Goal: Transaction & Acquisition: Book appointment/travel/reservation

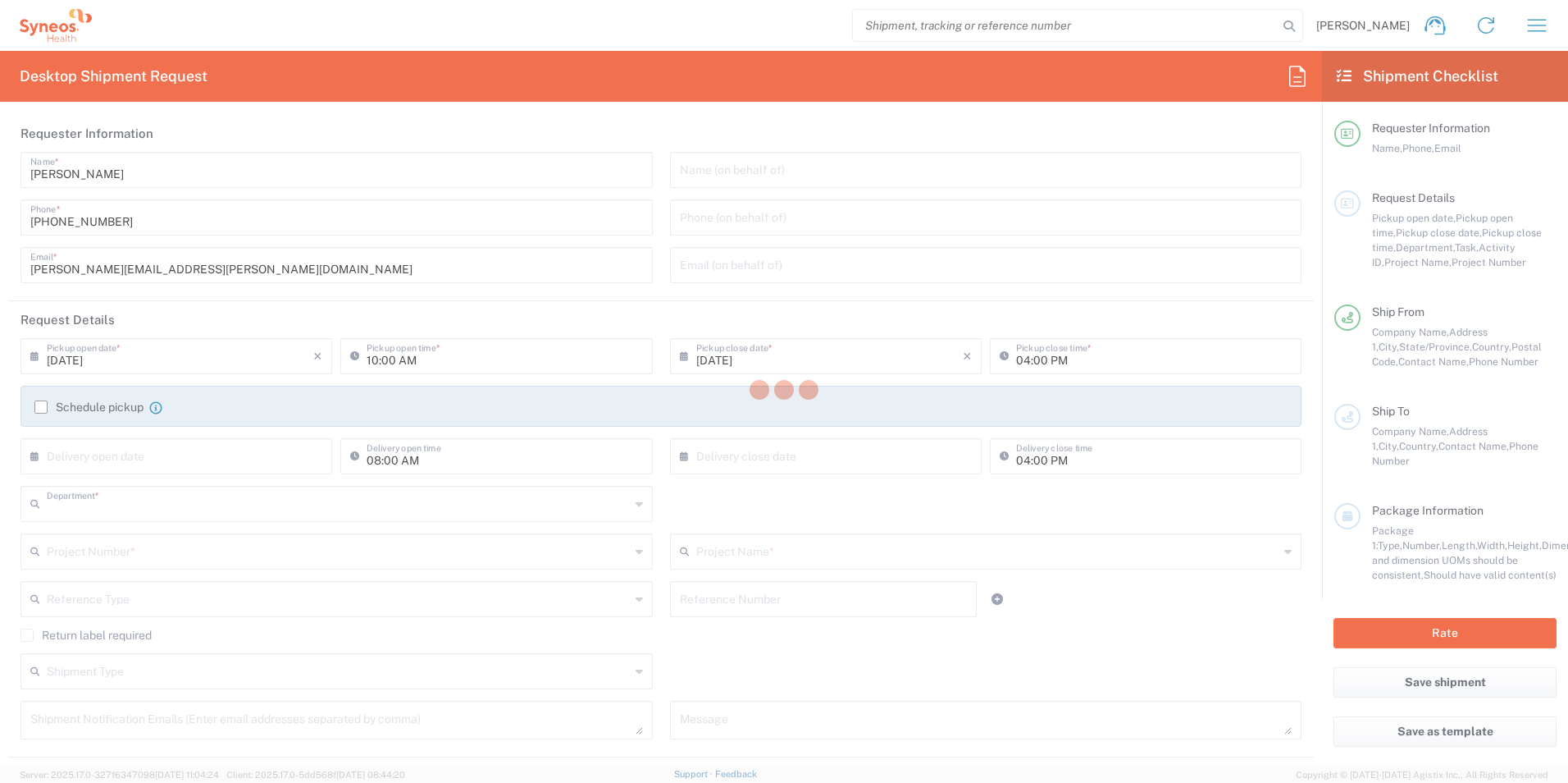
type input "3190"
type input "[US_STATE]"
type input "[GEOGRAPHIC_DATA]"
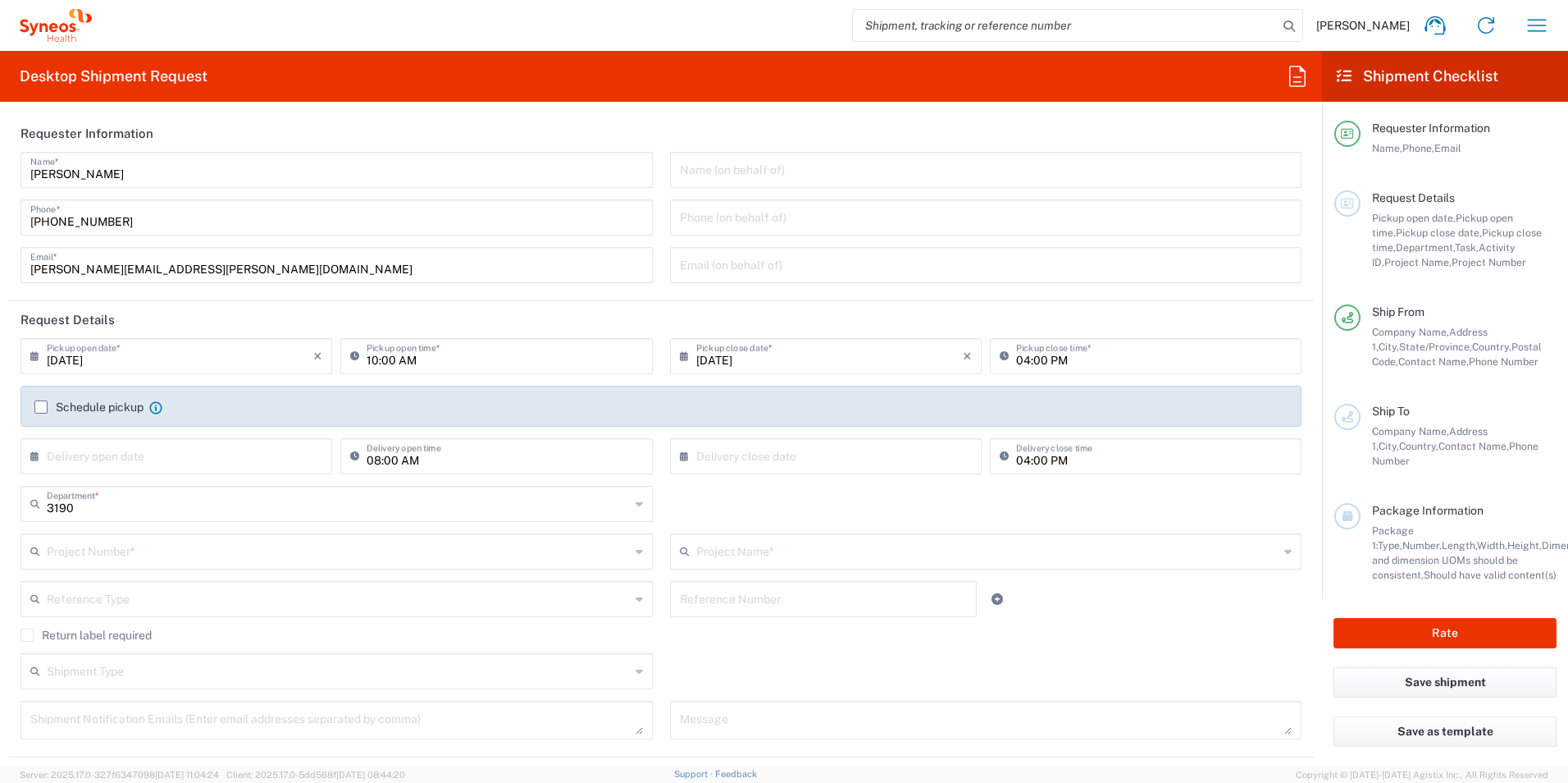
type input "[PERSON_NAME] Rsrch Grp ([GEOGRAPHIC_DATA]) In"
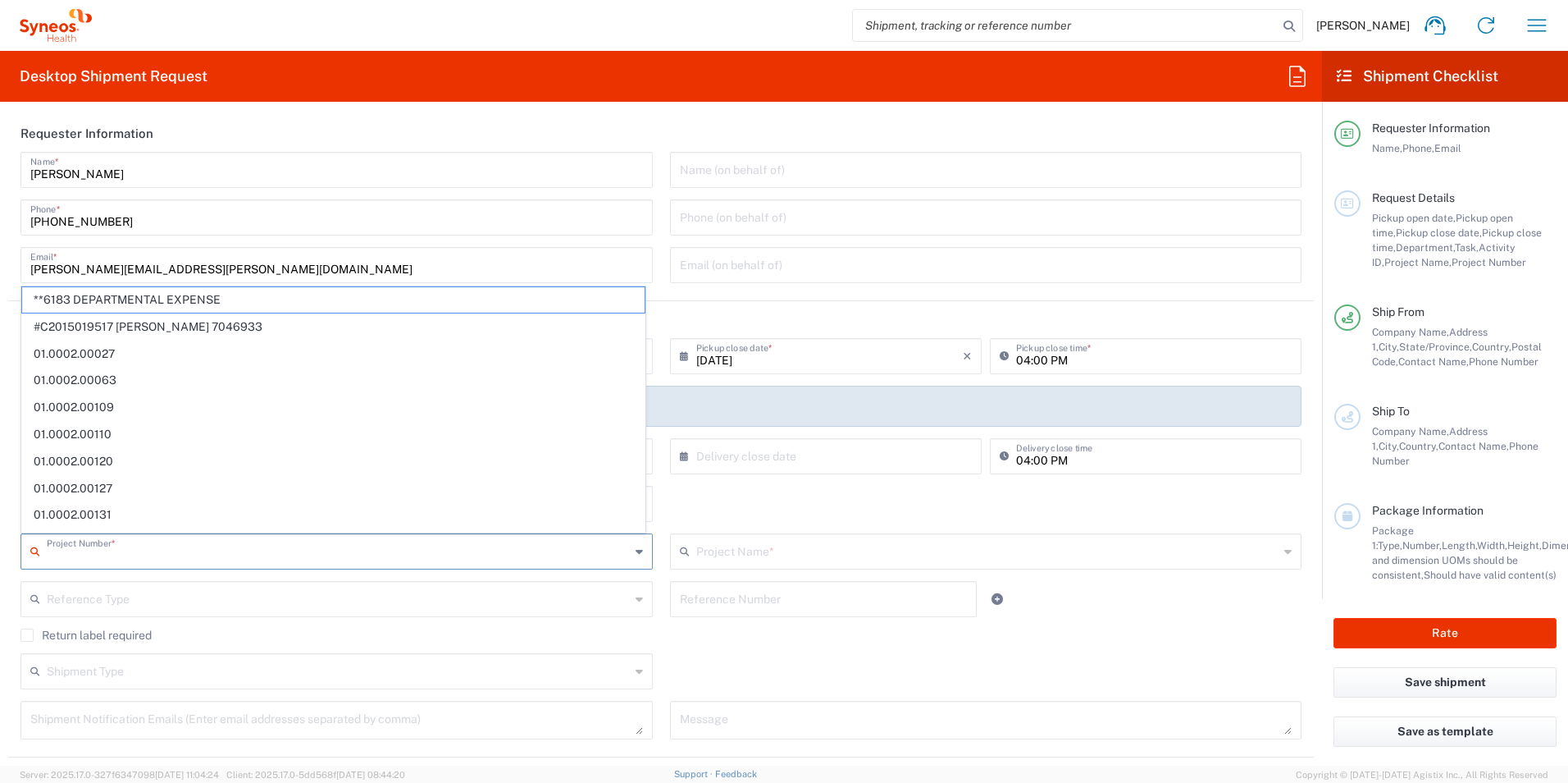
click at [214, 545] on input "text" at bounding box center [338, 550] width 583 height 29
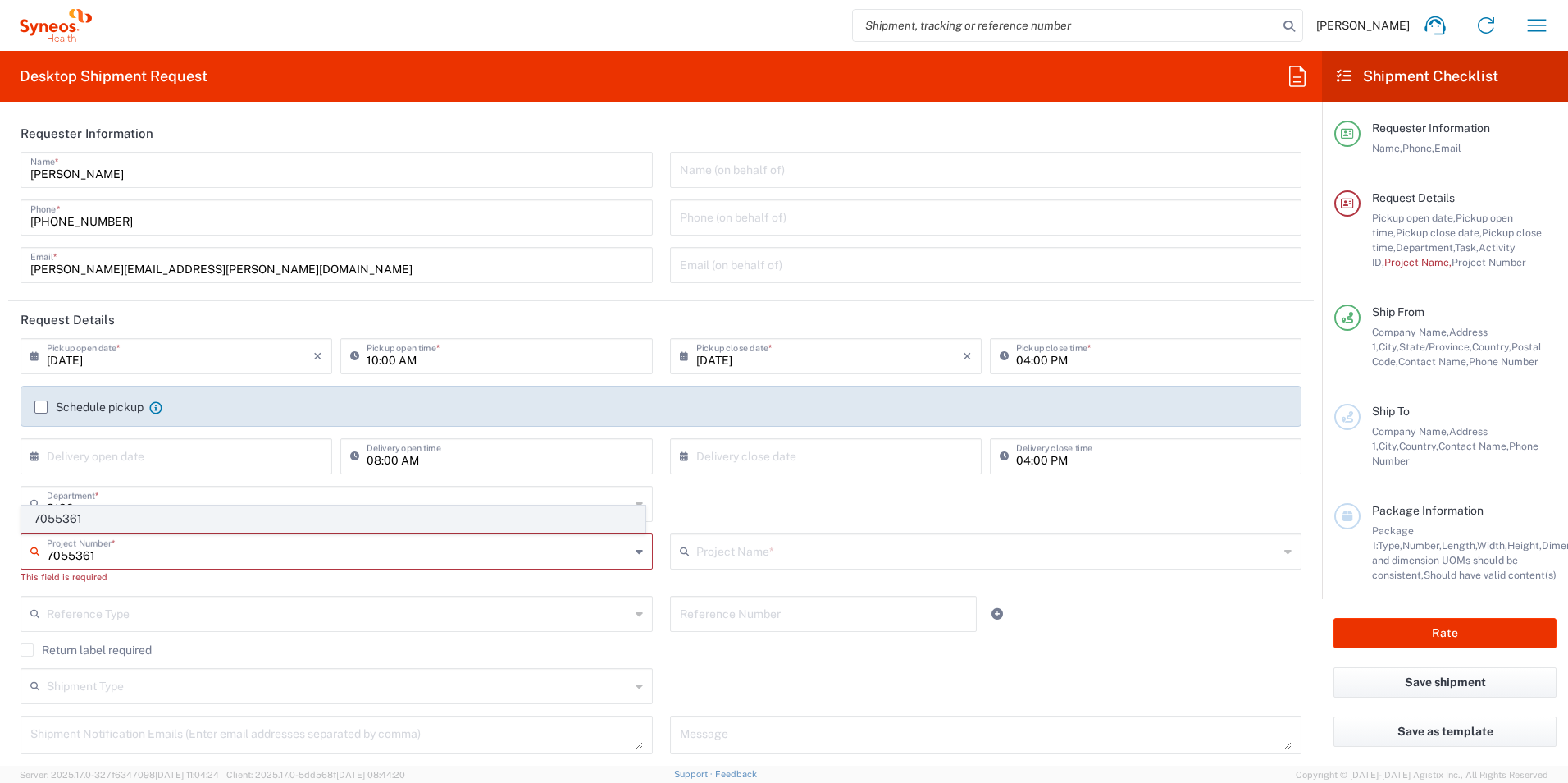
type input "7055361"
click at [122, 519] on span "7055361" at bounding box center [333, 519] width 622 height 25
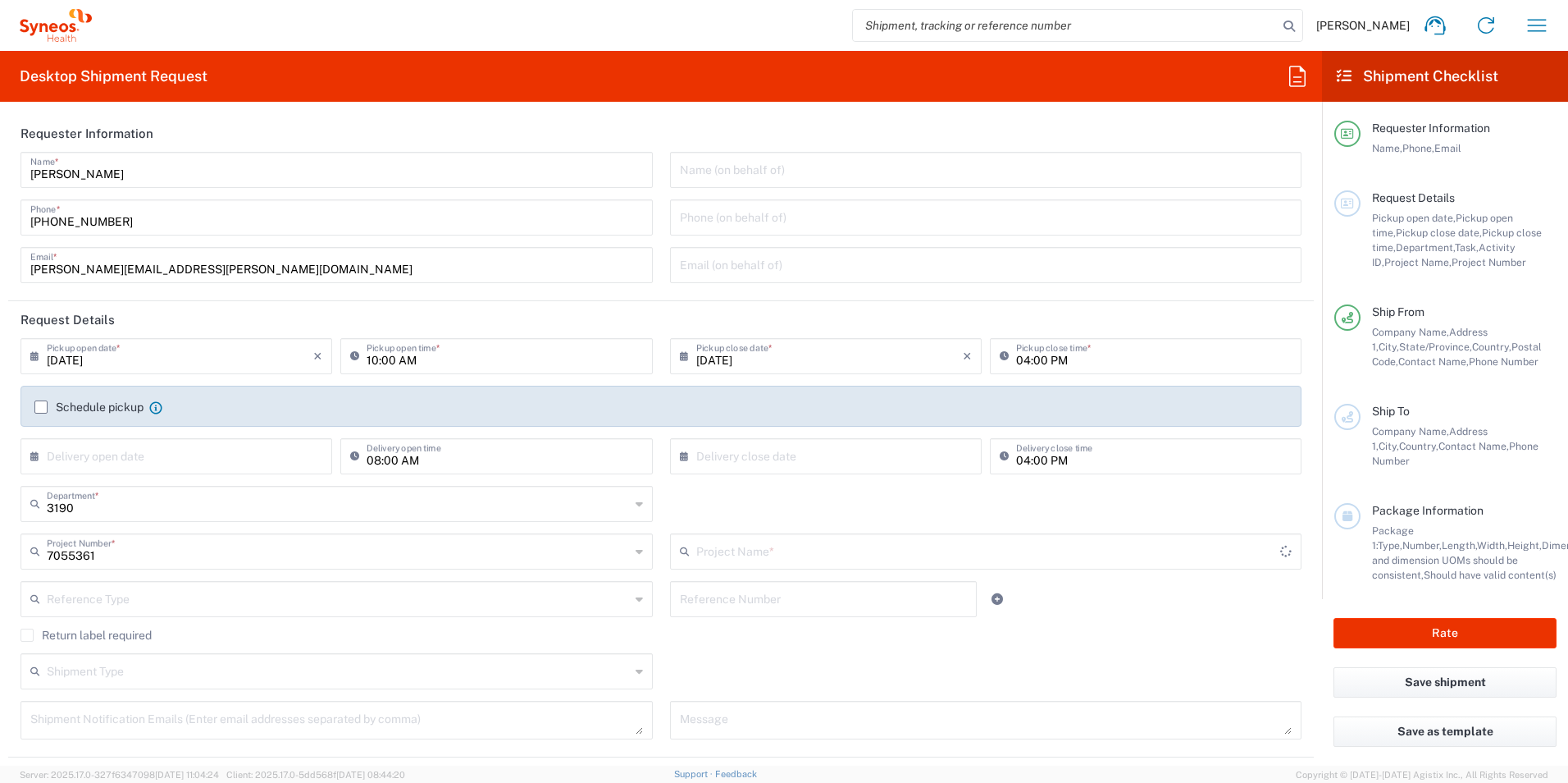
type input "802-ALN-003"
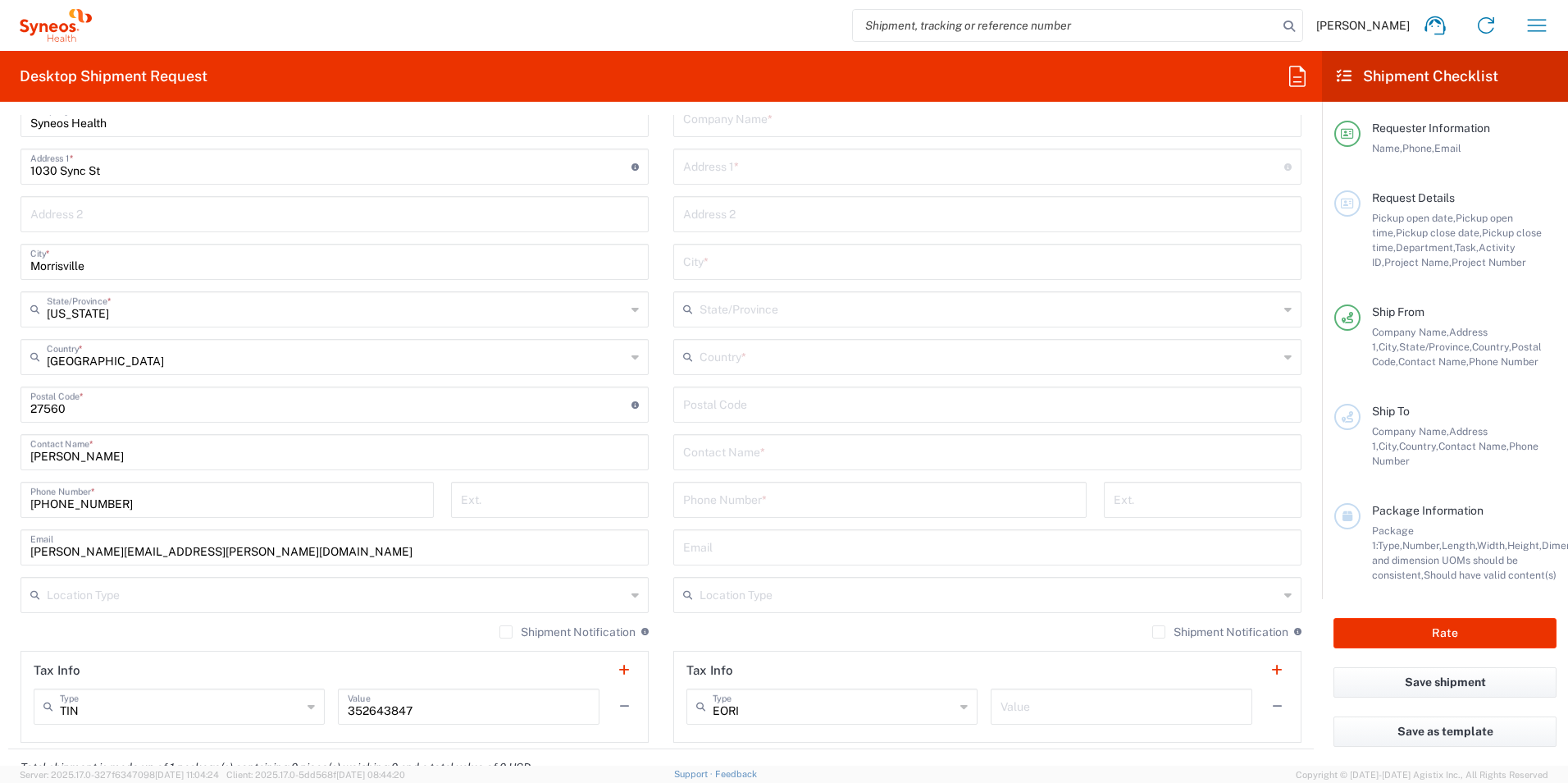
scroll to position [738, 0]
drag, startPoint x: 144, startPoint y: 461, endPoint x: -52, endPoint y: 440, distance: 197.1
click at [0, 440] on html "[PERSON_NAME] Home Shipment estimator Shipment tracking Desktop shipment reques…" at bounding box center [784, 391] width 1568 height 783
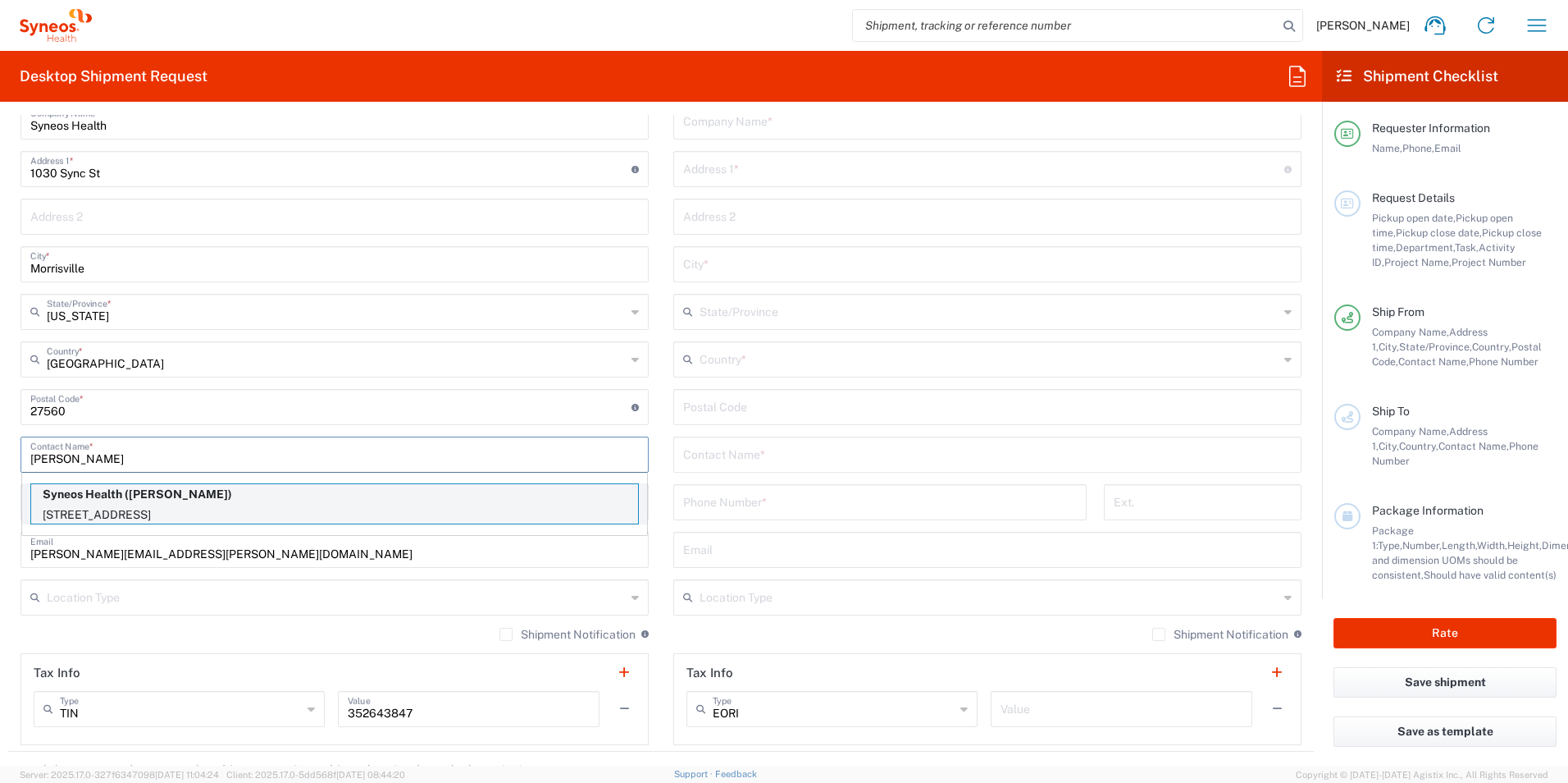
type input "[PERSON_NAME]"
drag, startPoint x: 146, startPoint y: 498, endPoint x: 362, endPoint y: 473, distance: 217.4
click at [147, 498] on p "Syneos Health ([PERSON_NAME])" at bounding box center [334, 494] width 607 height 20
type input "[STREET_ADDRESS]"
type input "Warwick"
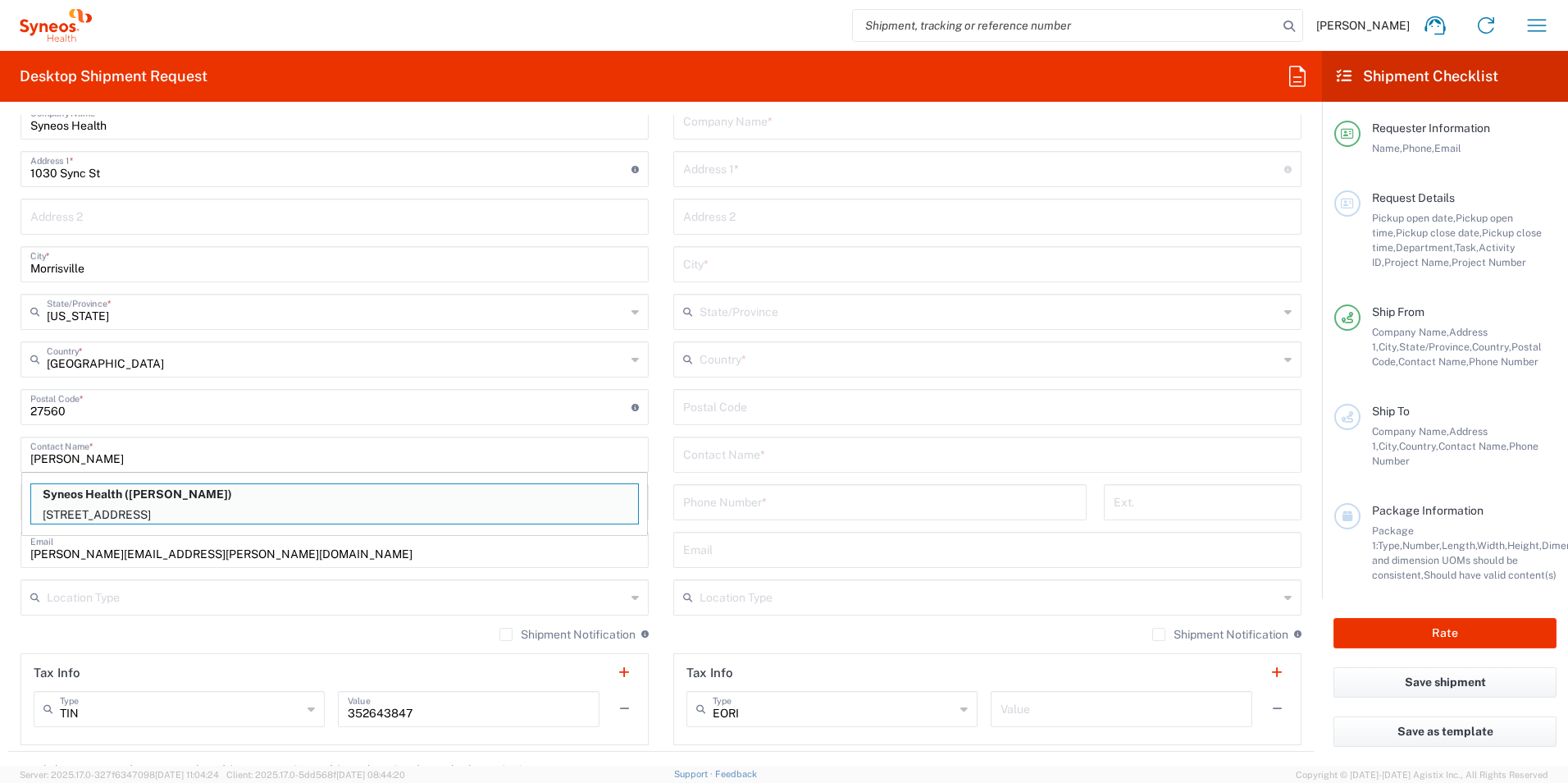
type input "[US_STATE]"
type input "10990"
type input "[PERSON_NAME]"
type input "8452164746"
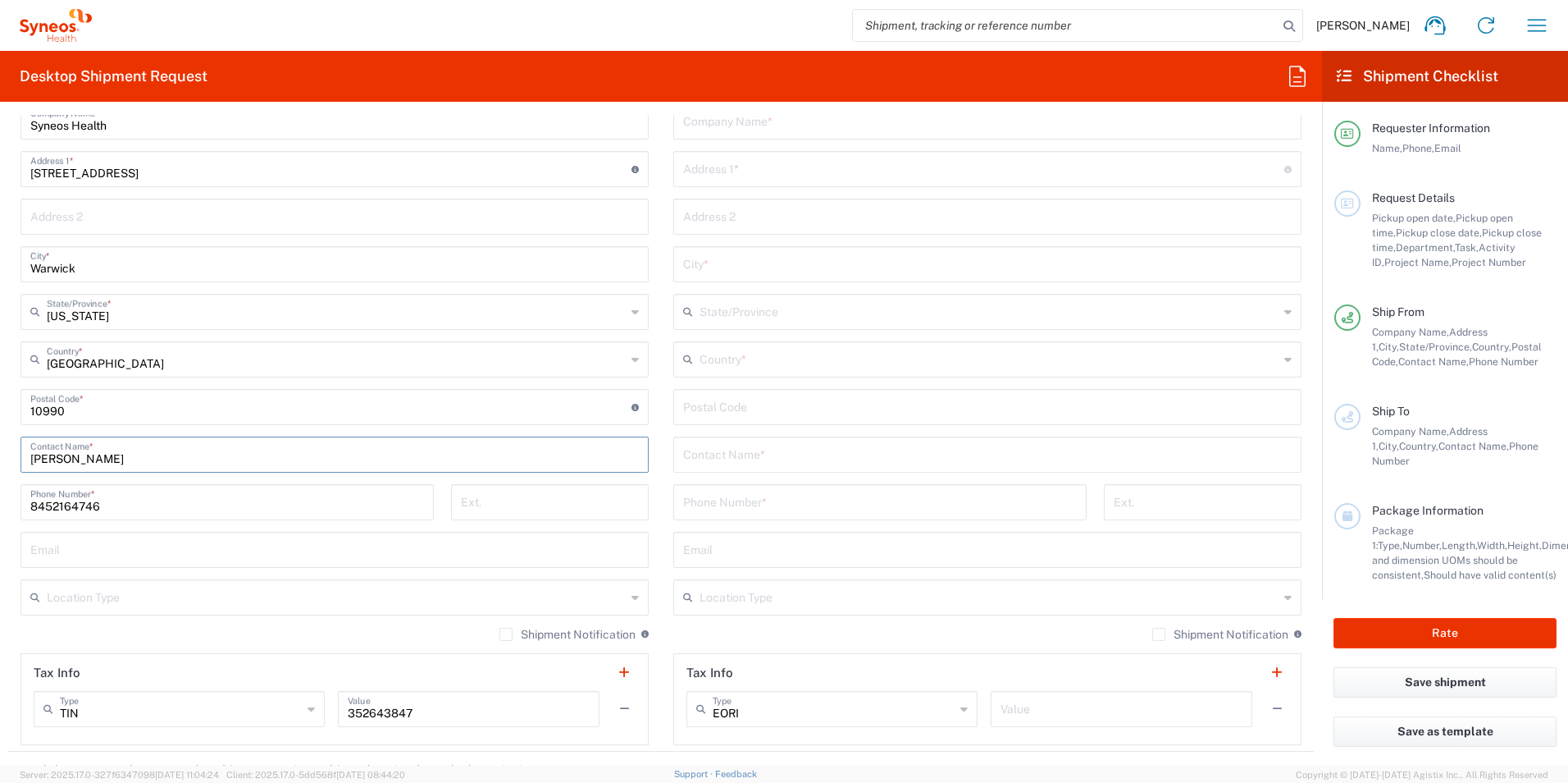
click at [713, 441] on input "text" at bounding box center [987, 454] width 609 height 29
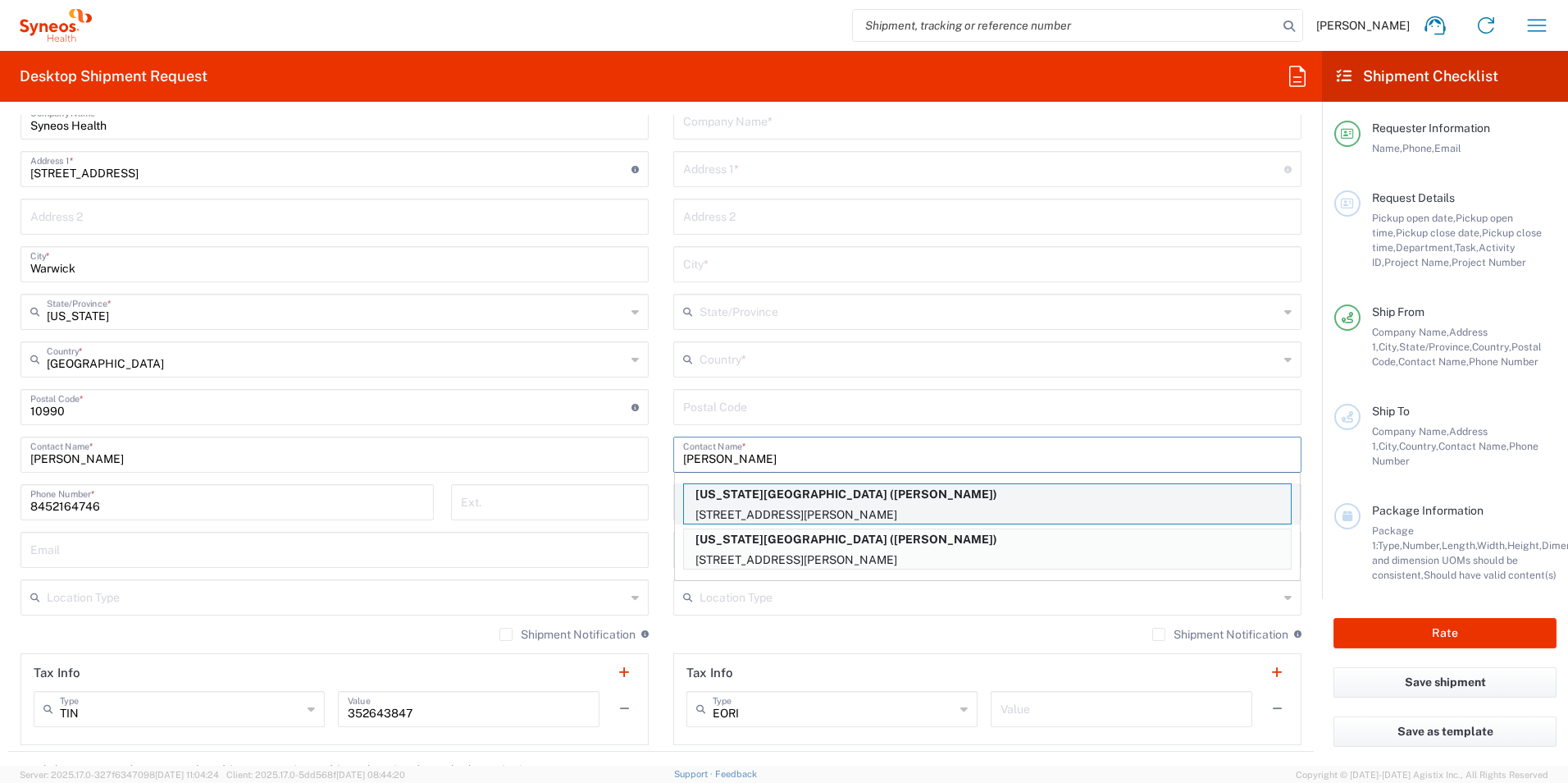
type input "[PERSON_NAME]"
click at [1017, 500] on p "[US_STATE][GEOGRAPHIC_DATA] ([PERSON_NAME])" at bounding box center [987, 494] width 607 height 20
type input "[US_STATE][GEOGRAPHIC_DATA]"
type input "[STREET_ADDRESS][PERSON_NAME]"
type input "6th Floor"
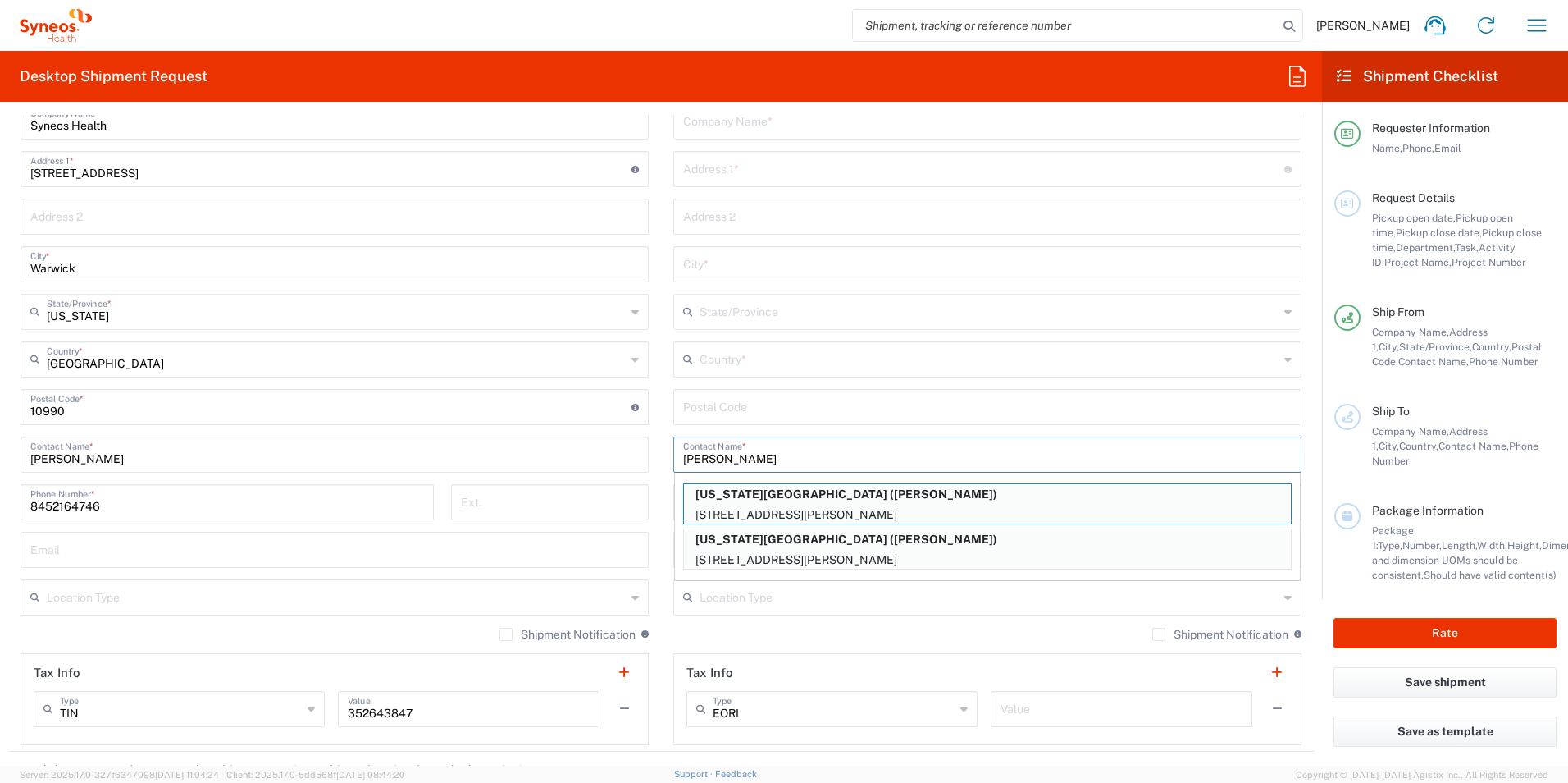
type input "[GEOGRAPHIC_DATA]"
type input "94109"
type input "[PERSON_NAME]"
type input "4156000484"
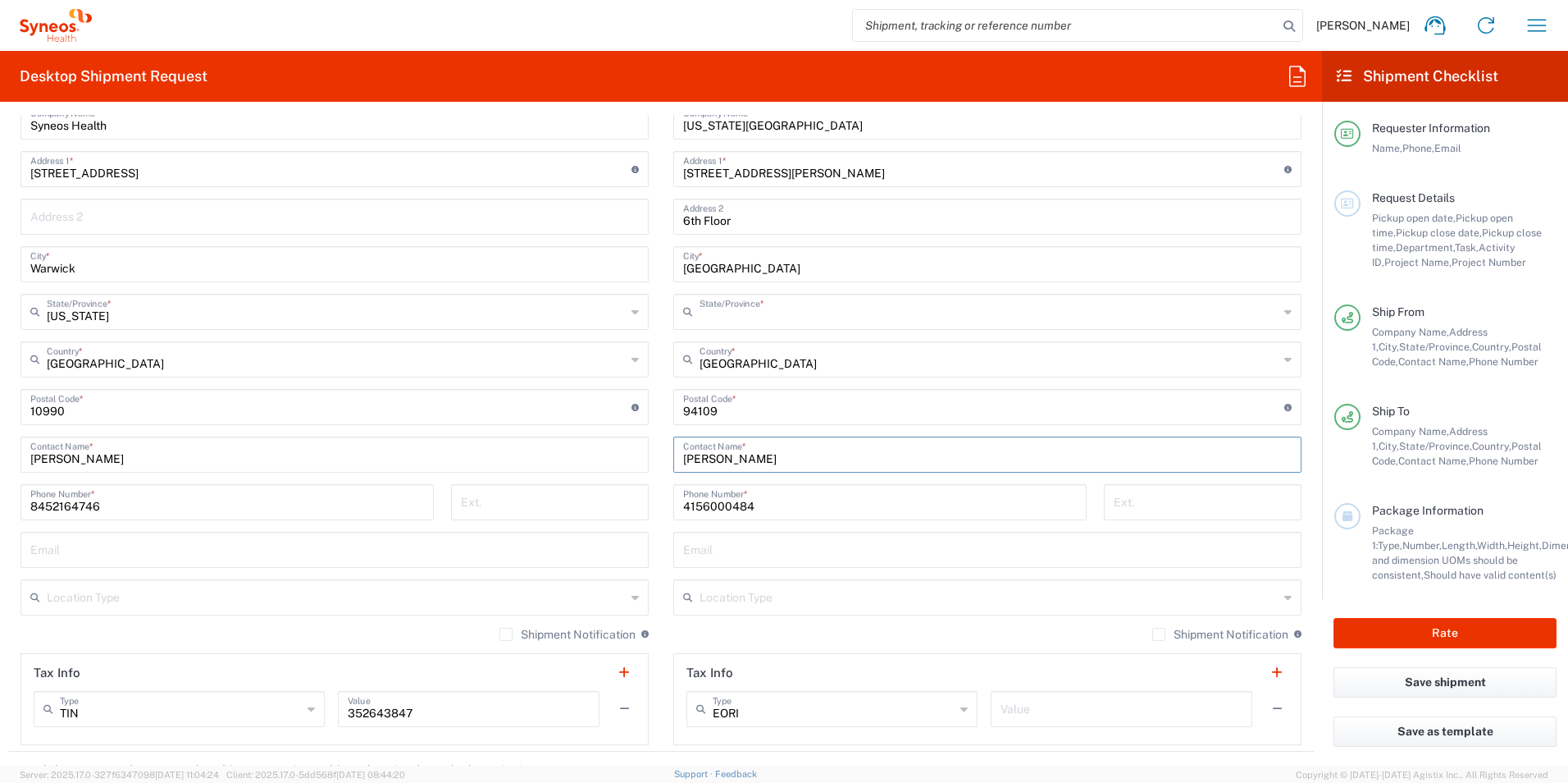
type input "[US_STATE]"
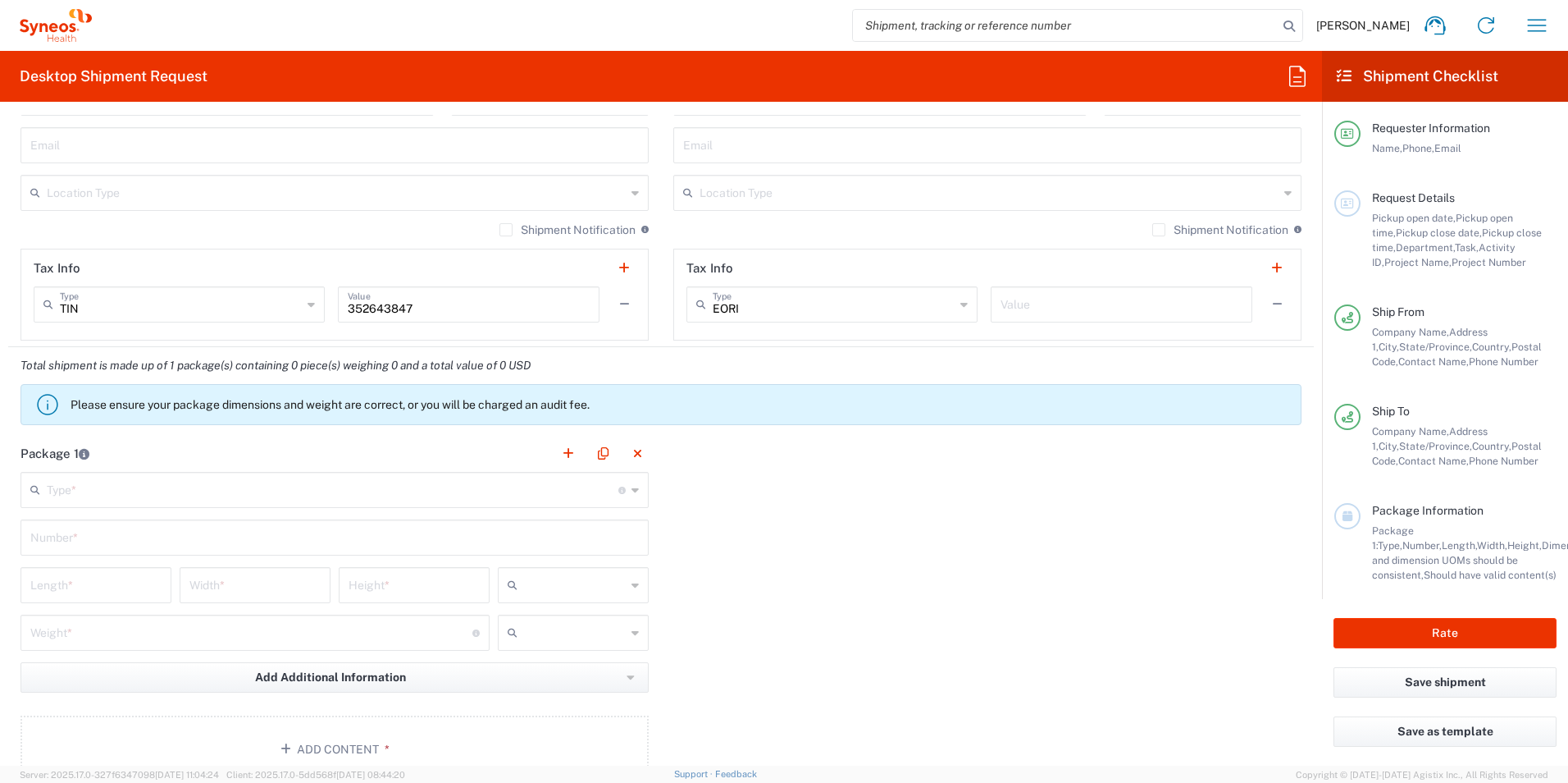
scroll to position [1149, 0]
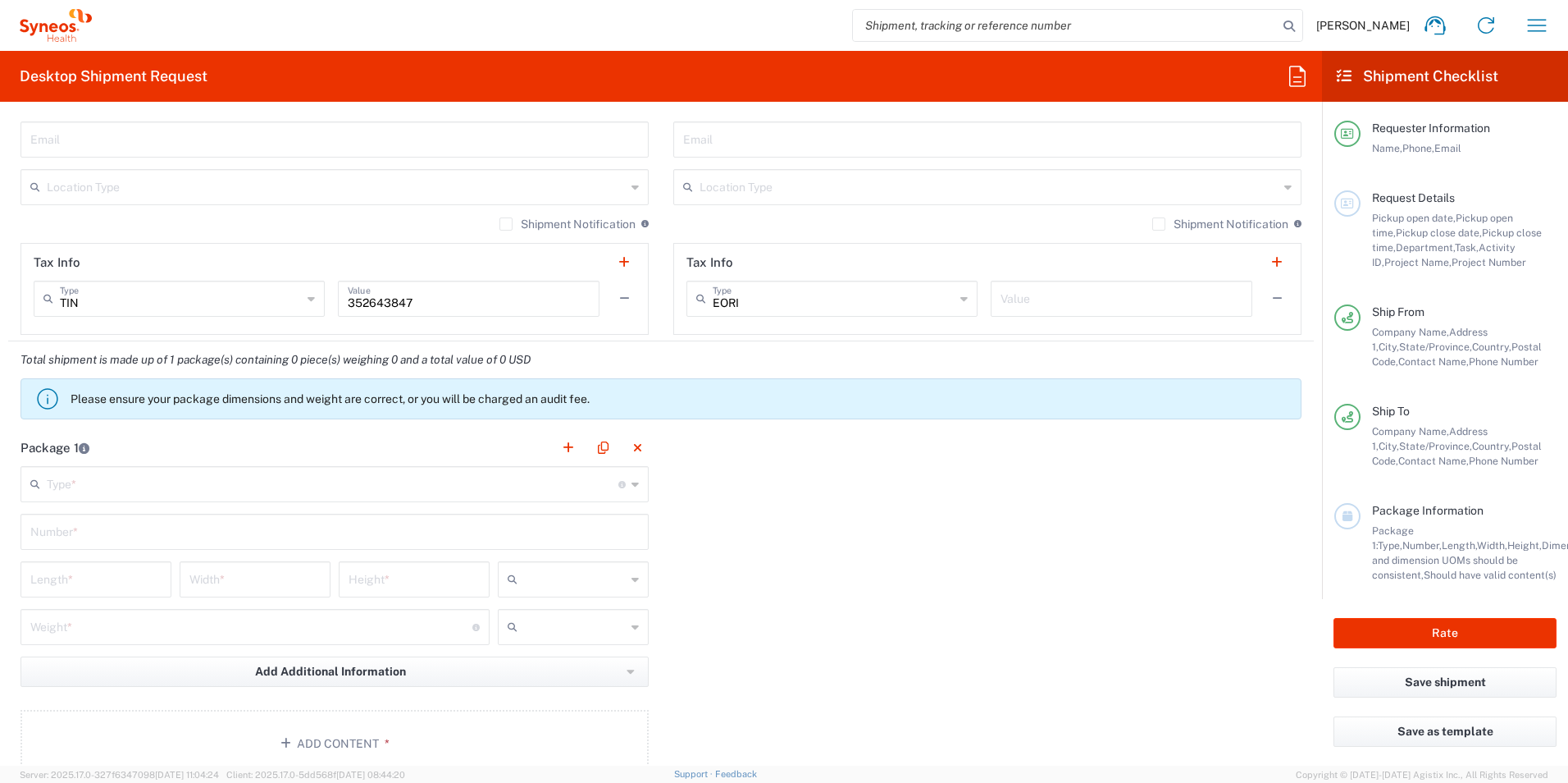
click at [388, 484] on input "text" at bounding box center [332, 483] width 572 height 29
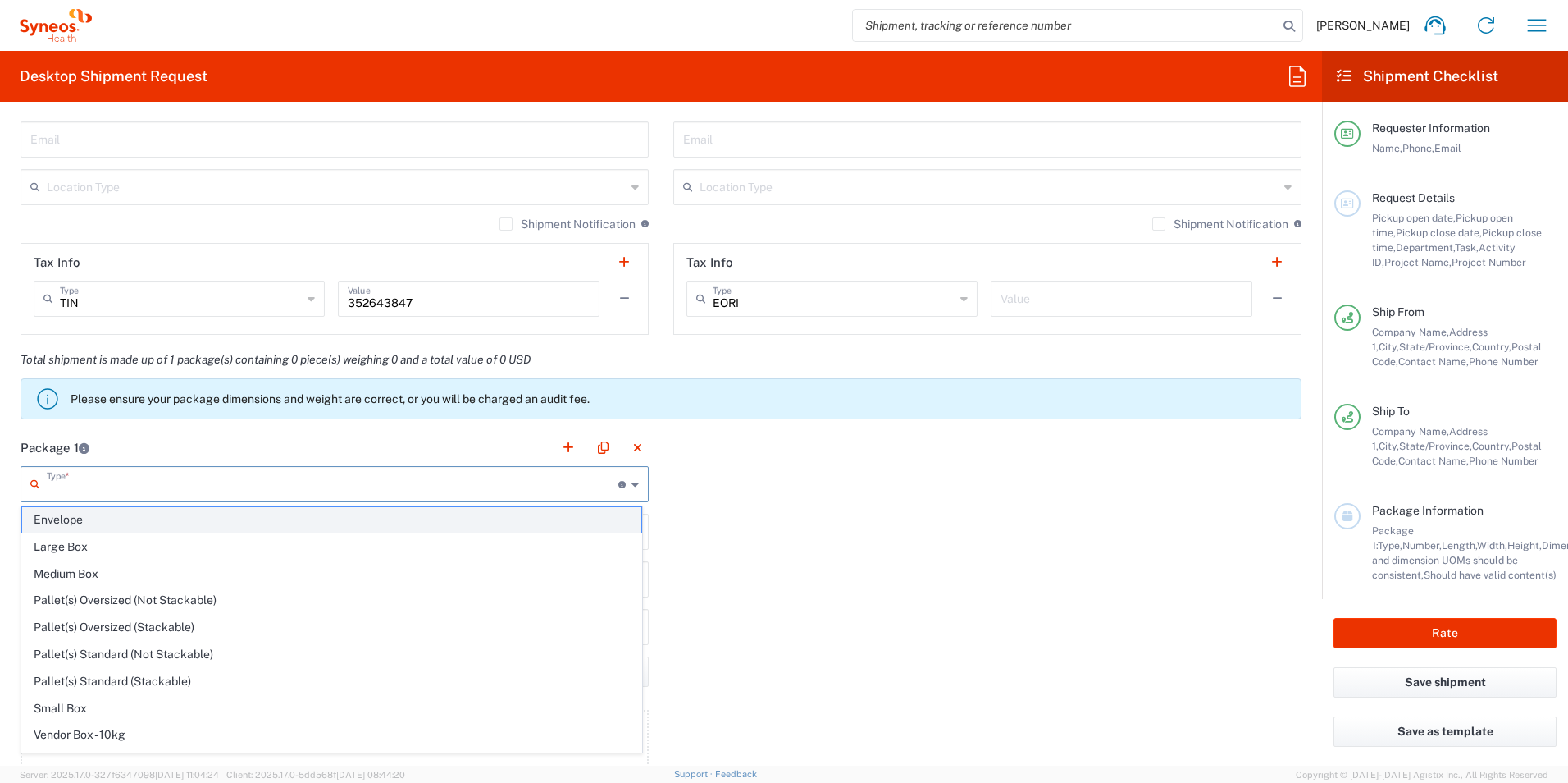
click at [175, 516] on span "Envelope" at bounding box center [331, 519] width 619 height 25
type input "Envelope"
type input "1"
type input "9.5"
type input "12.5"
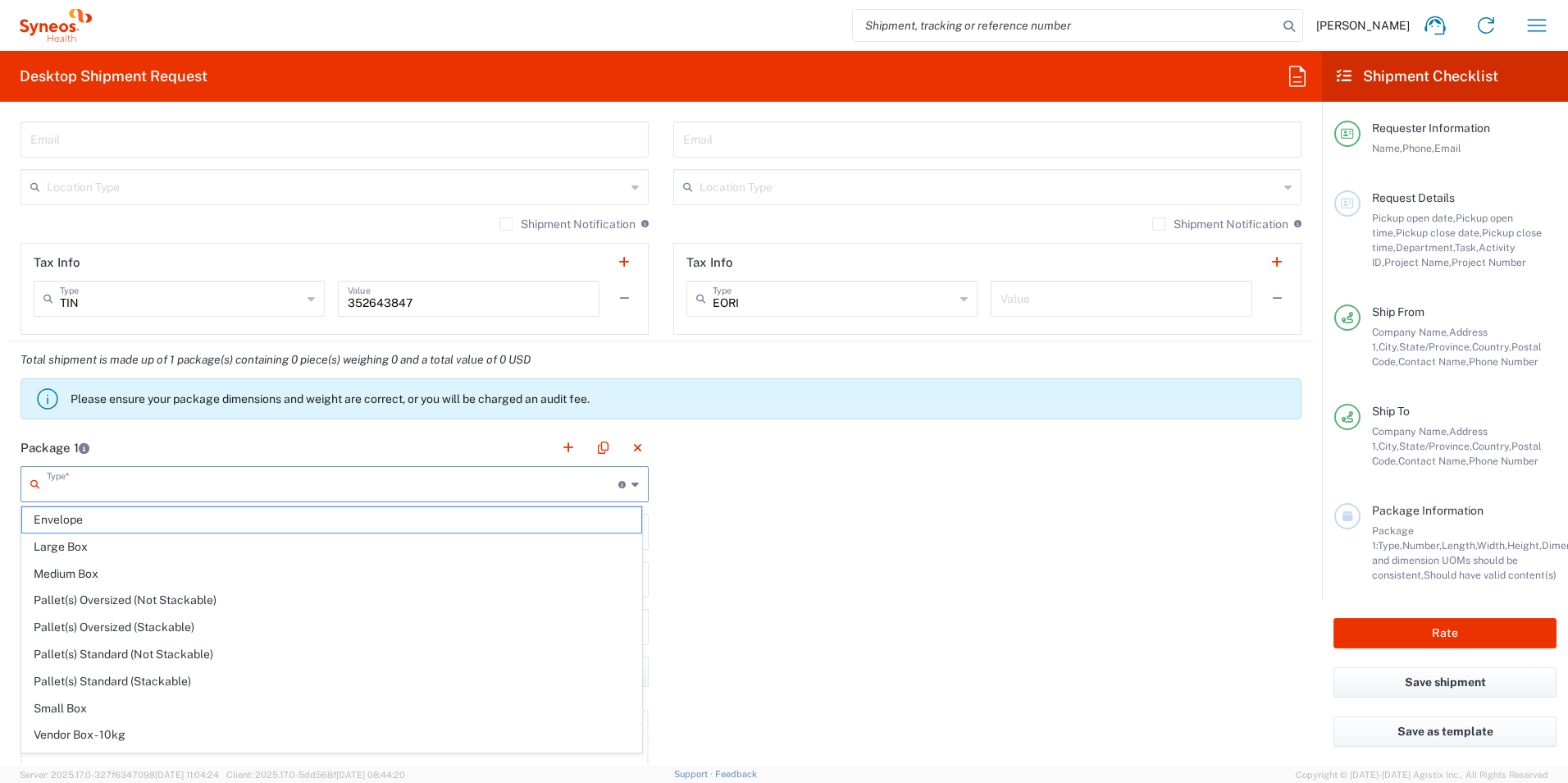
type input "0.25"
type input "in"
type input "0.45"
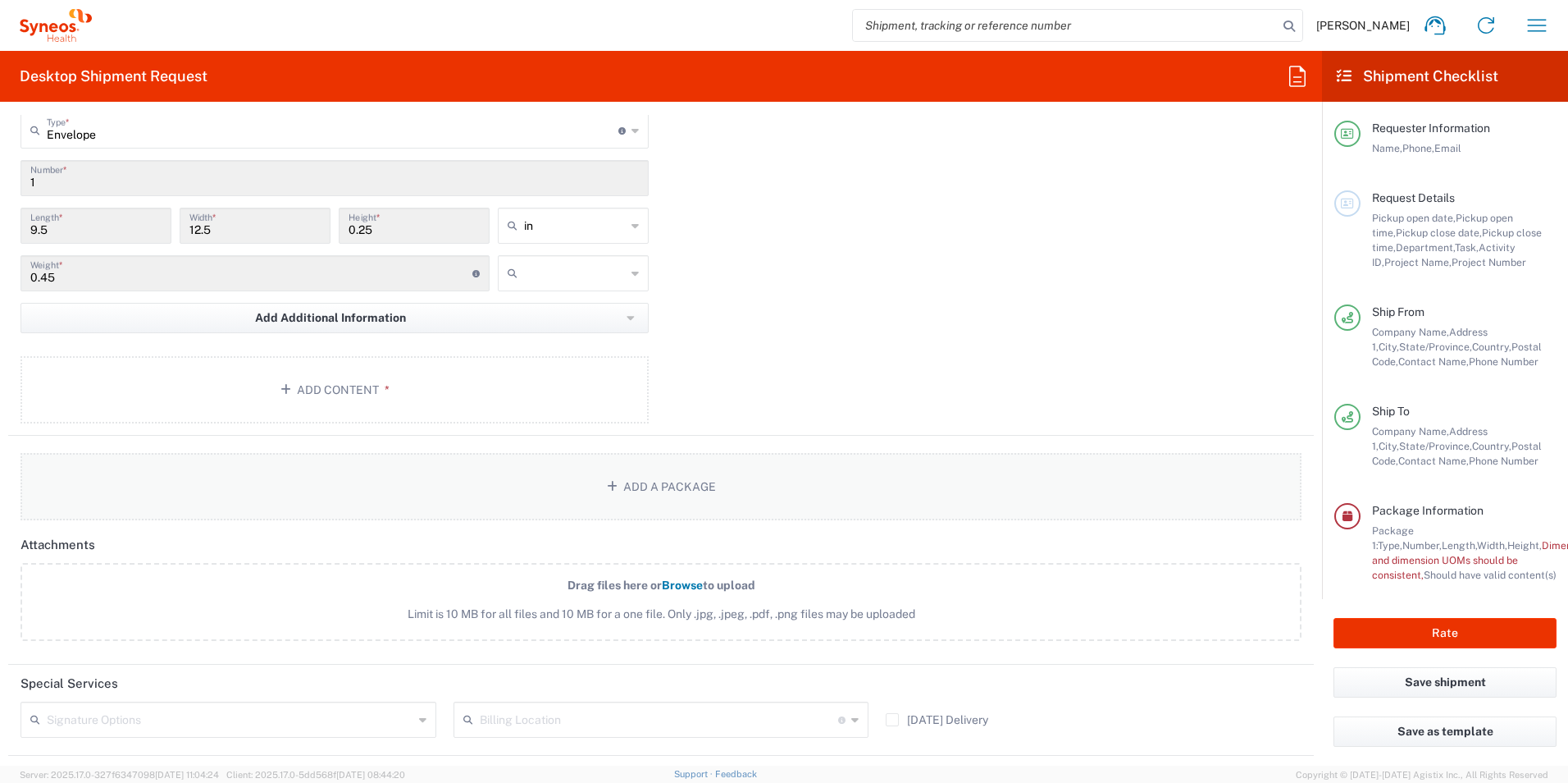
scroll to position [1503, 0]
click at [316, 397] on button "Add Content *" at bounding box center [334, 389] width 628 height 68
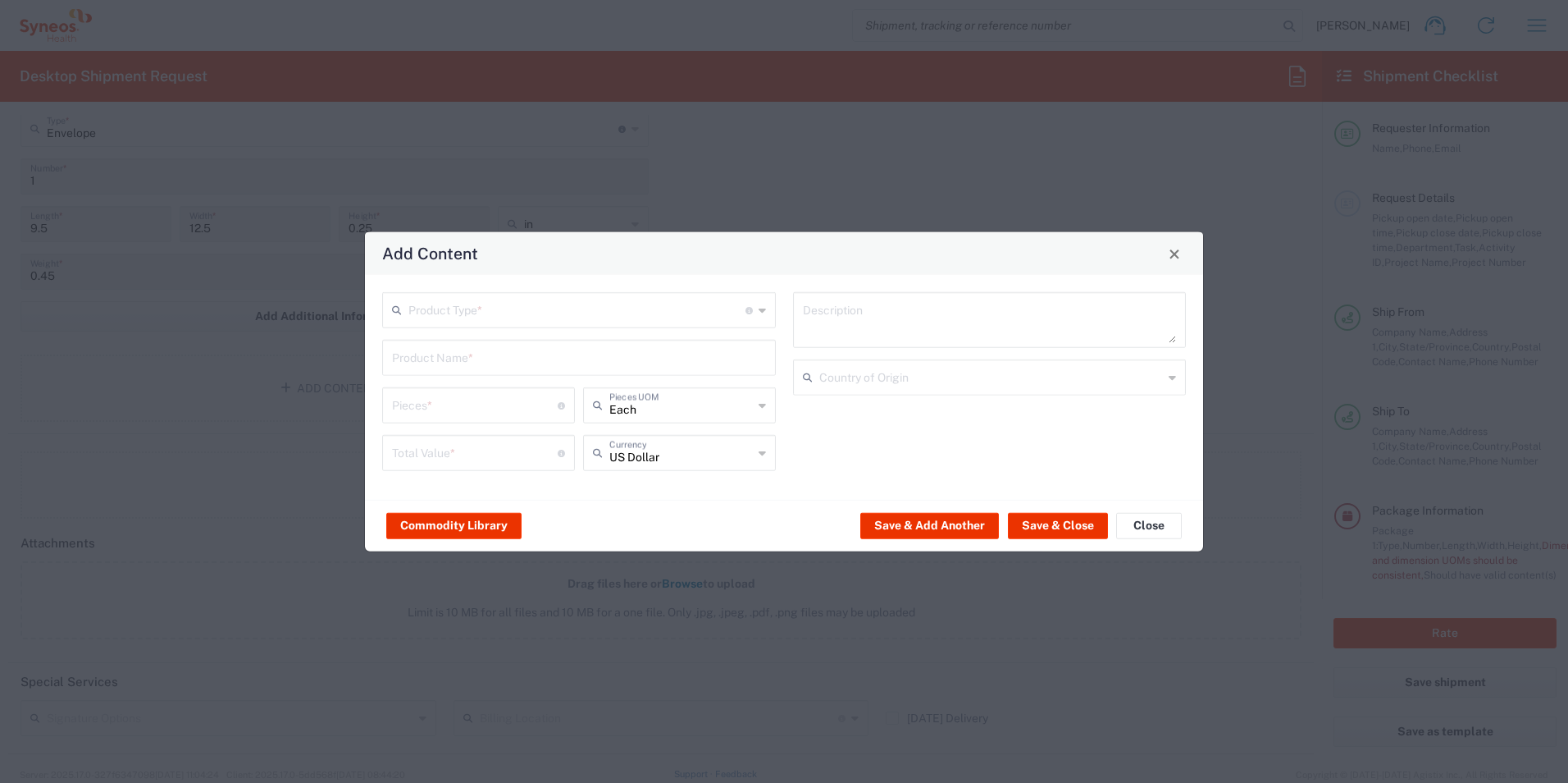
click at [425, 316] on input "text" at bounding box center [577, 309] width 337 height 29
click at [448, 347] on span "Documents" at bounding box center [579, 345] width 390 height 25
type input "Documents"
type input "1"
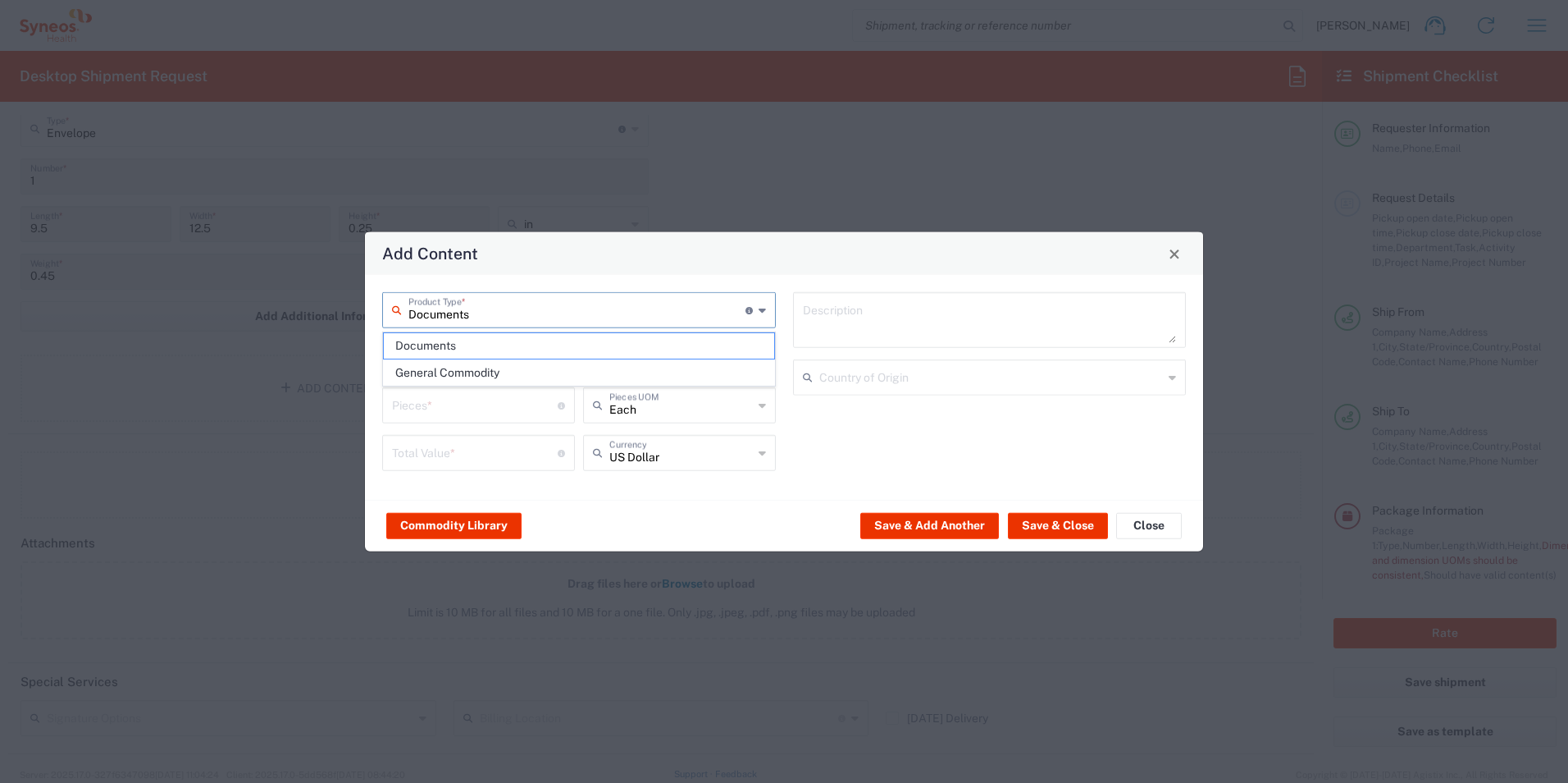
type input "1"
type textarea "Documents"
click at [1035, 529] on button "Save & Close" at bounding box center [1058, 525] width 100 height 26
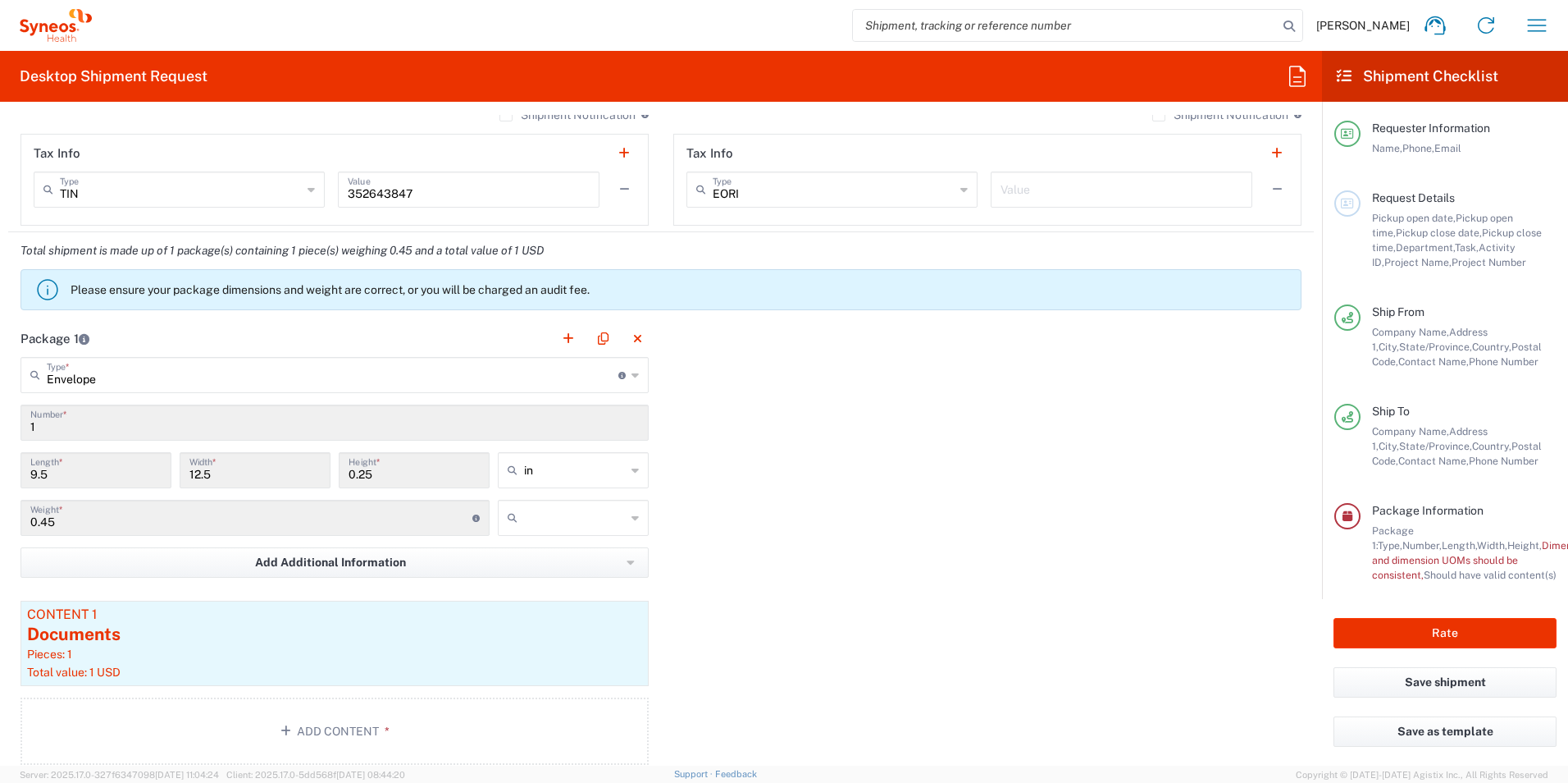
scroll to position [1232, 0]
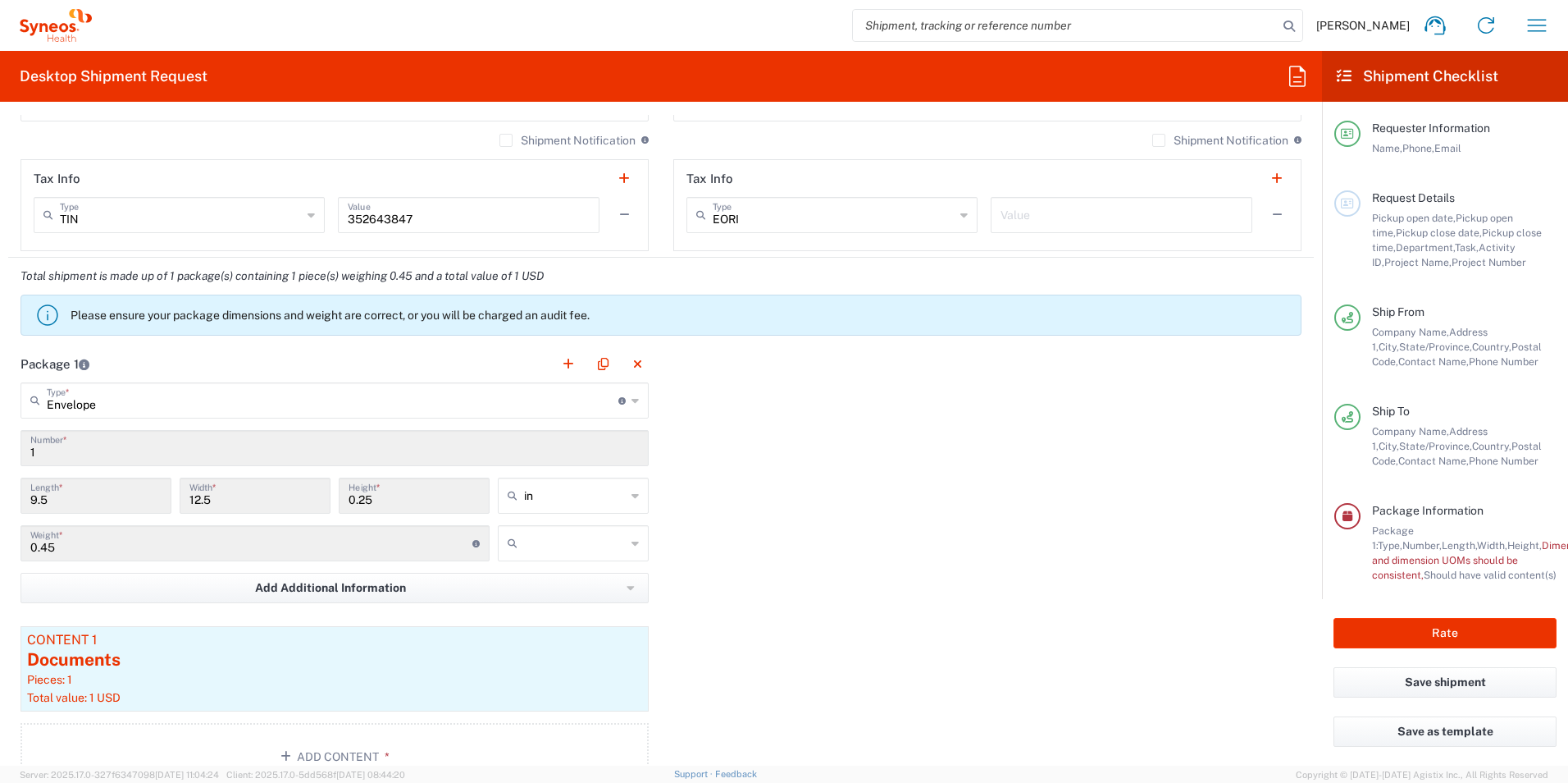
click at [551, 551] on input "text" at bounding box center [575, 542] width 101 height 26
click at [544, 601] on span "lbs" at bounding box center [567, 606] width 146 height 25
type input "lbs"
click at [1442, 634] on button "Rate" at bounding box center [1445, 633] width 223 height 30
type input "7055361"
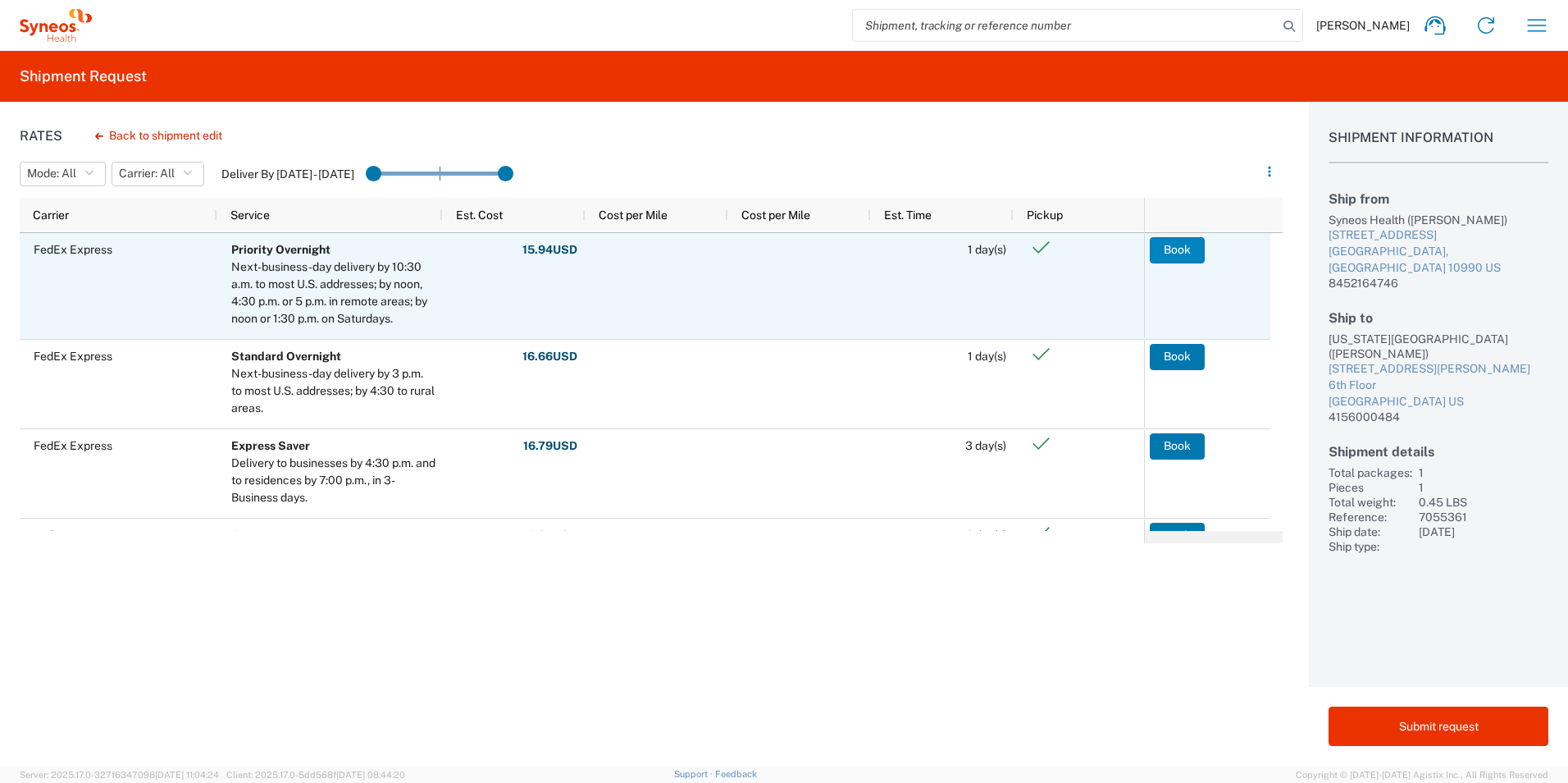
click at [1169, 252] on button "Book" at bounding box center [1177, 250] width 55 height 26
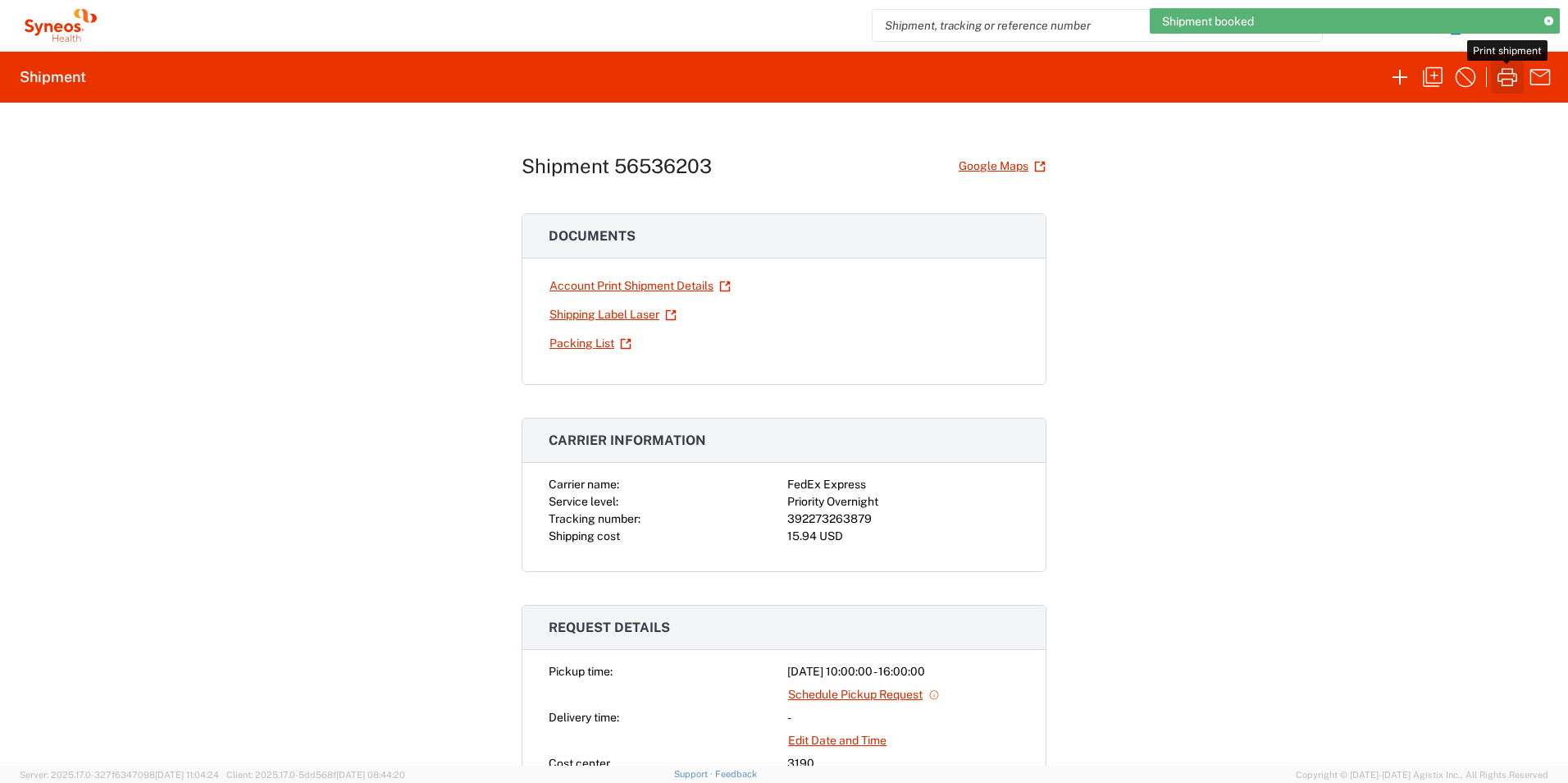
click at [1509, 81] on icon "button" at bounding box center [1507, 77] width 26 height 26
